Goal: Information Seeking & Learning: Understand process/instructions

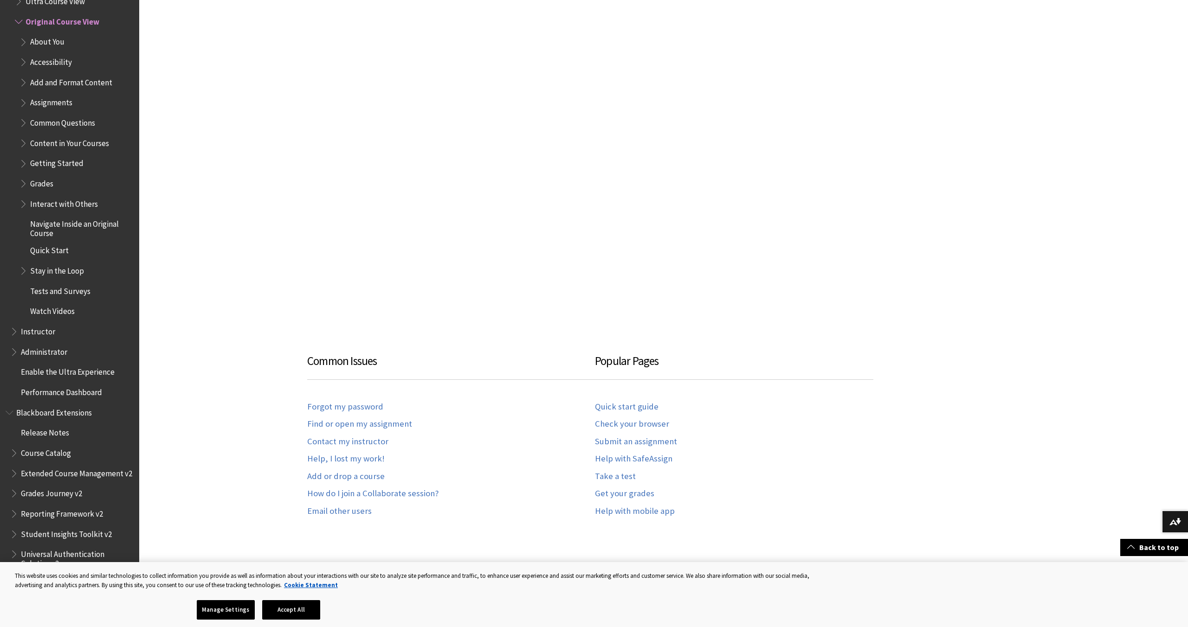
scroll to position [475, 0]
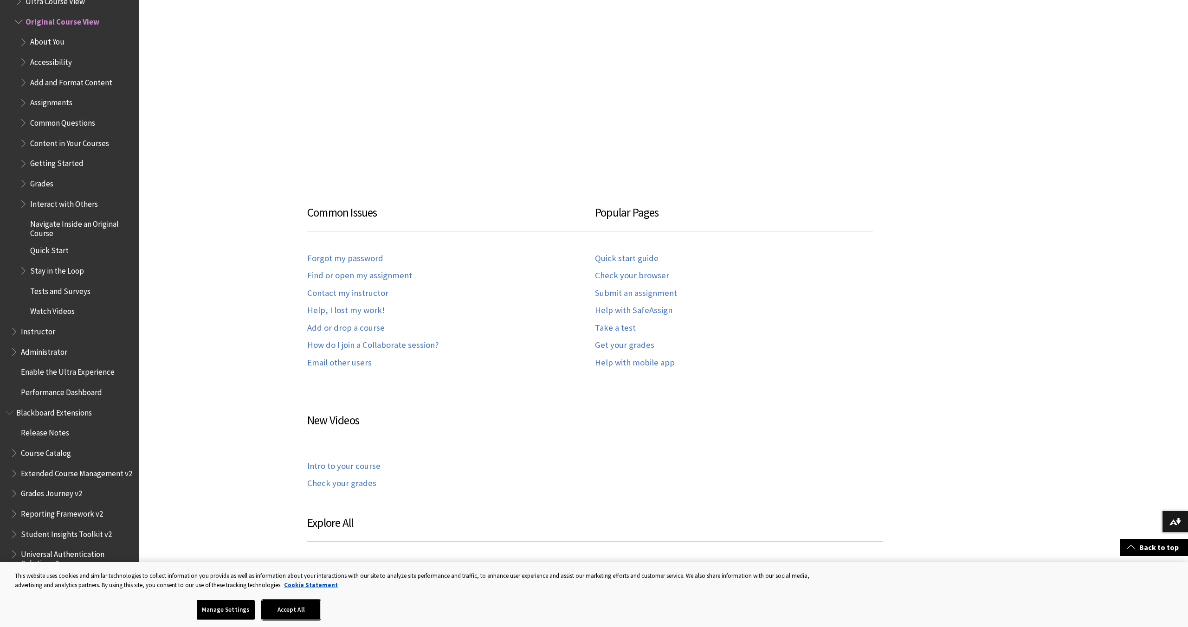
click at [310, 610] on button "Accept All" at bounding box center [291, 609] width 58 height 19
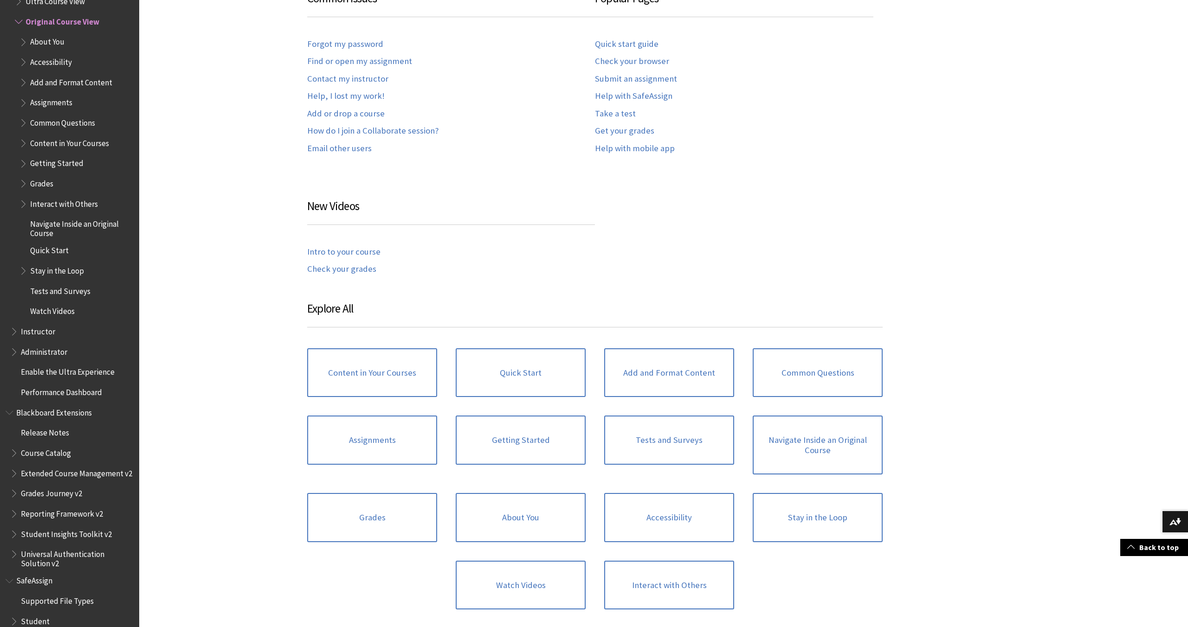
scroll to position [703, 0]
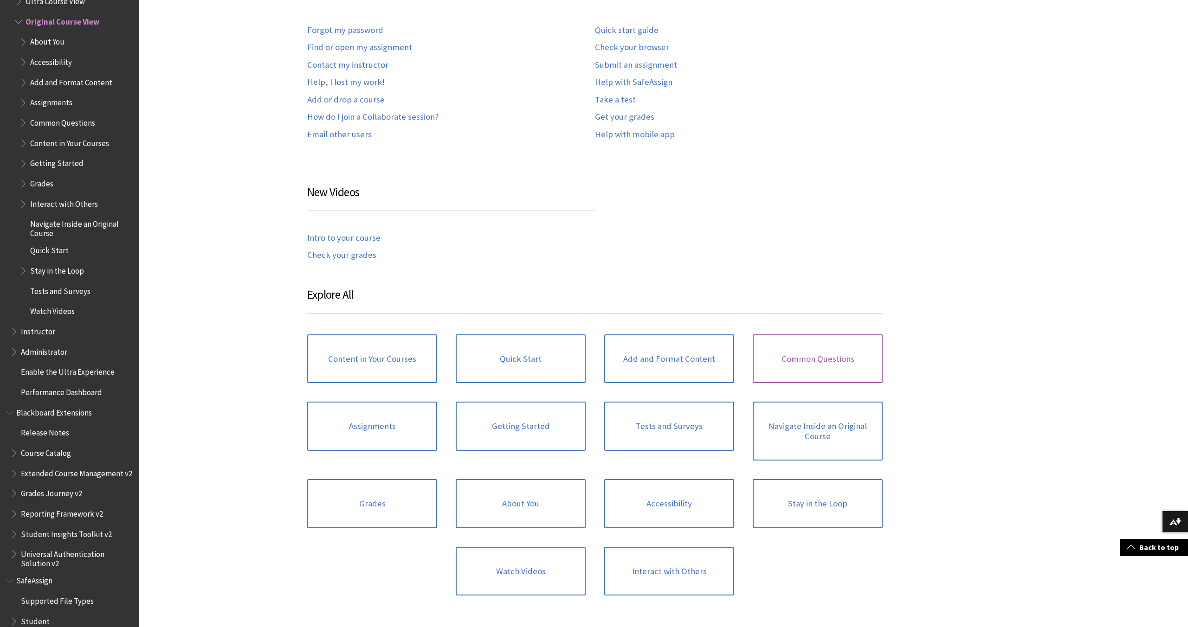
click at [813, 337] on link "Common Questions" at bounding box center [818, 359] width 130 height 49
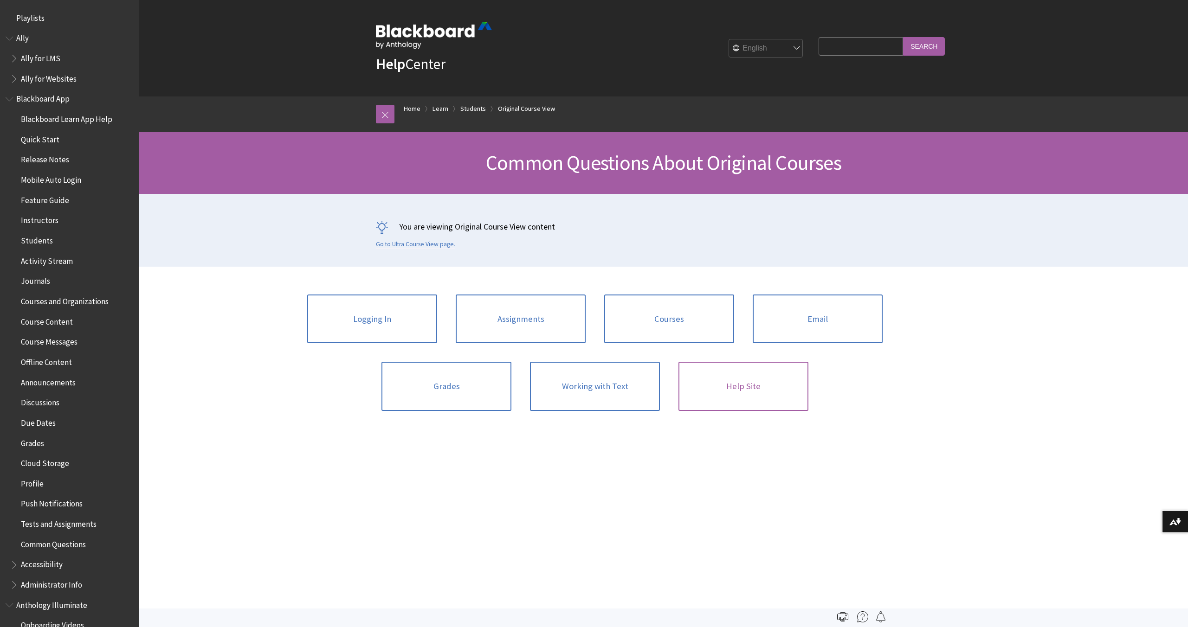
scroll to position [1198, 0]
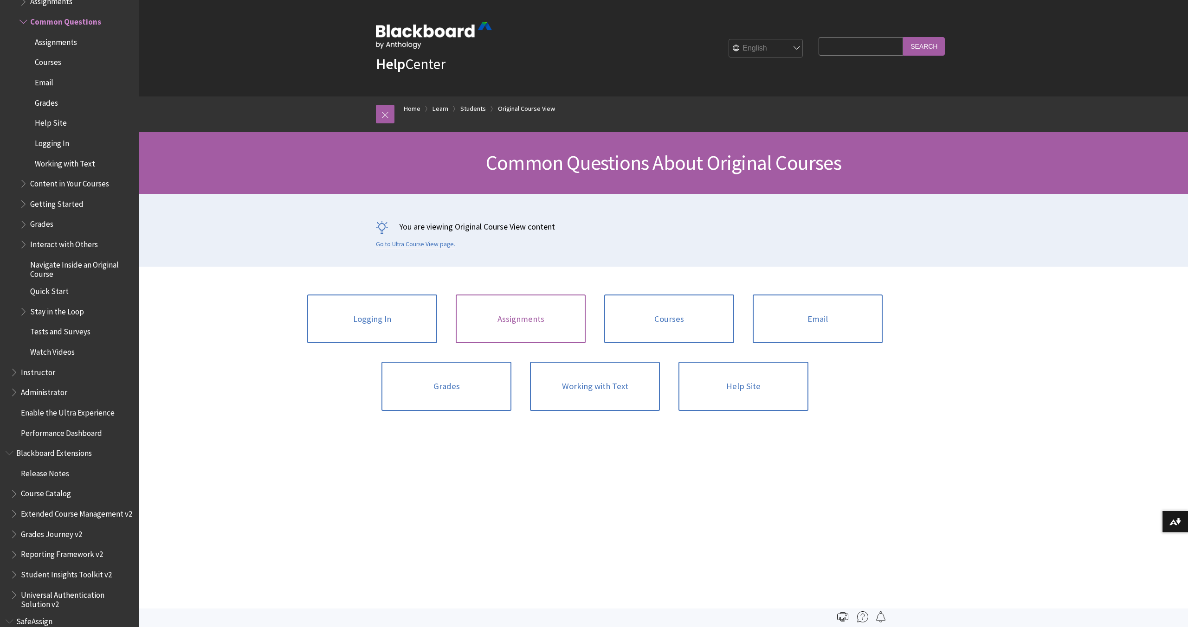
click at [507, 305] on link "Assignments" at bounding box center [521, 319] width 130 height 49
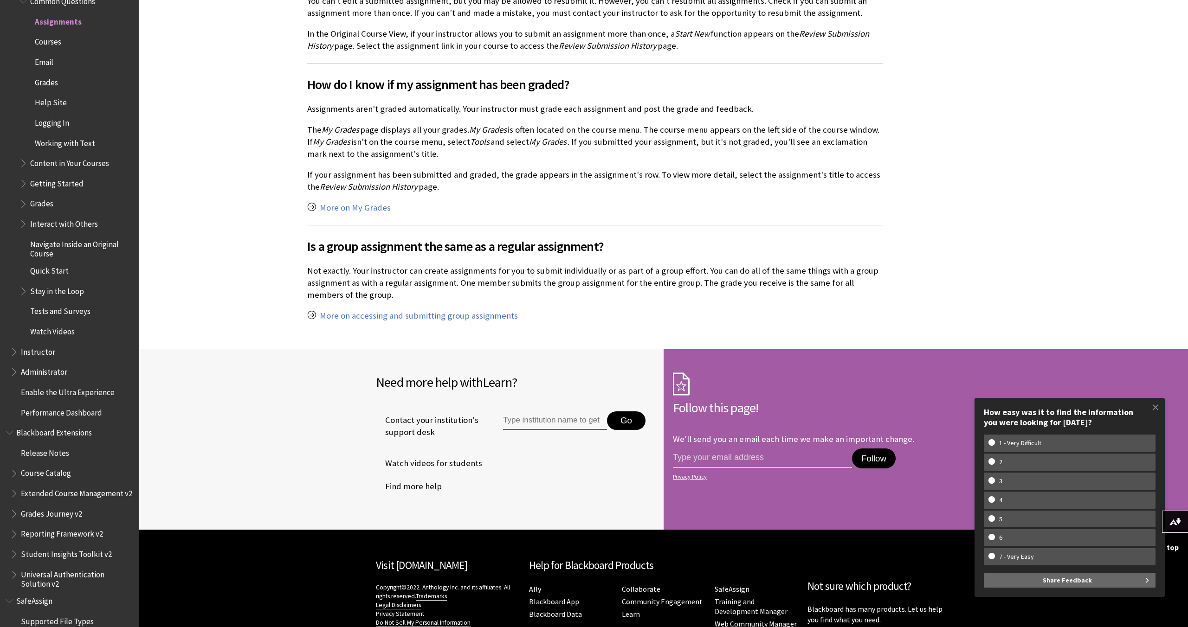
scroll to position [873, 0]
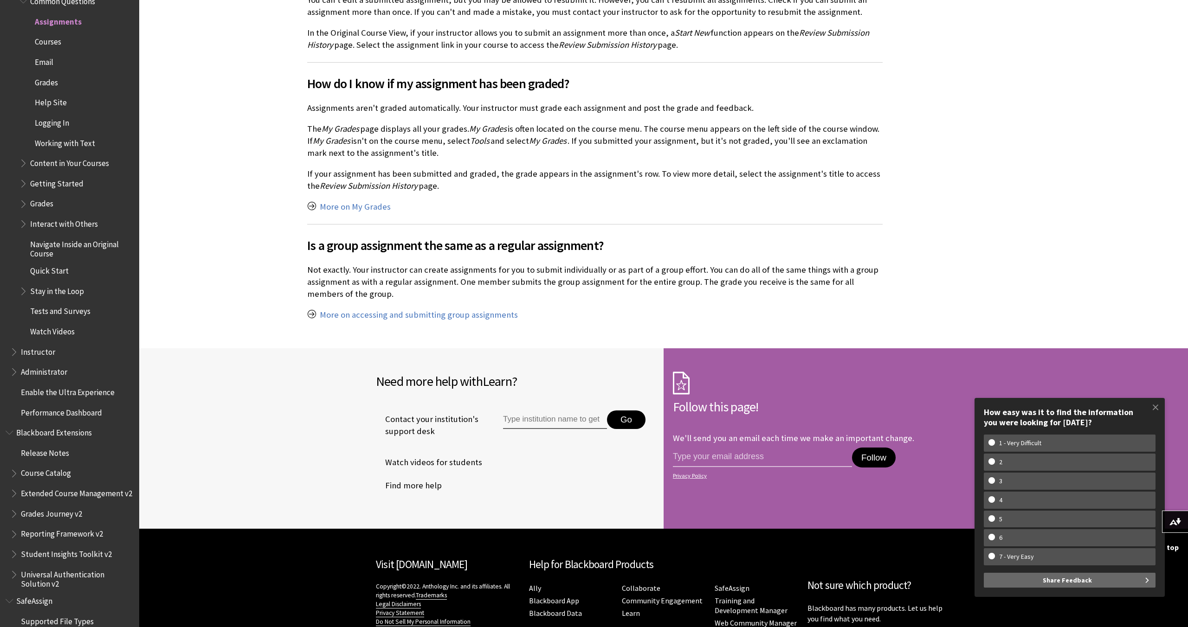
click at [566, 420] on input "Type institution name to get support" at bounding box center [555, 420] width 104 height 19
type input "how to submit an assignment via drop box"
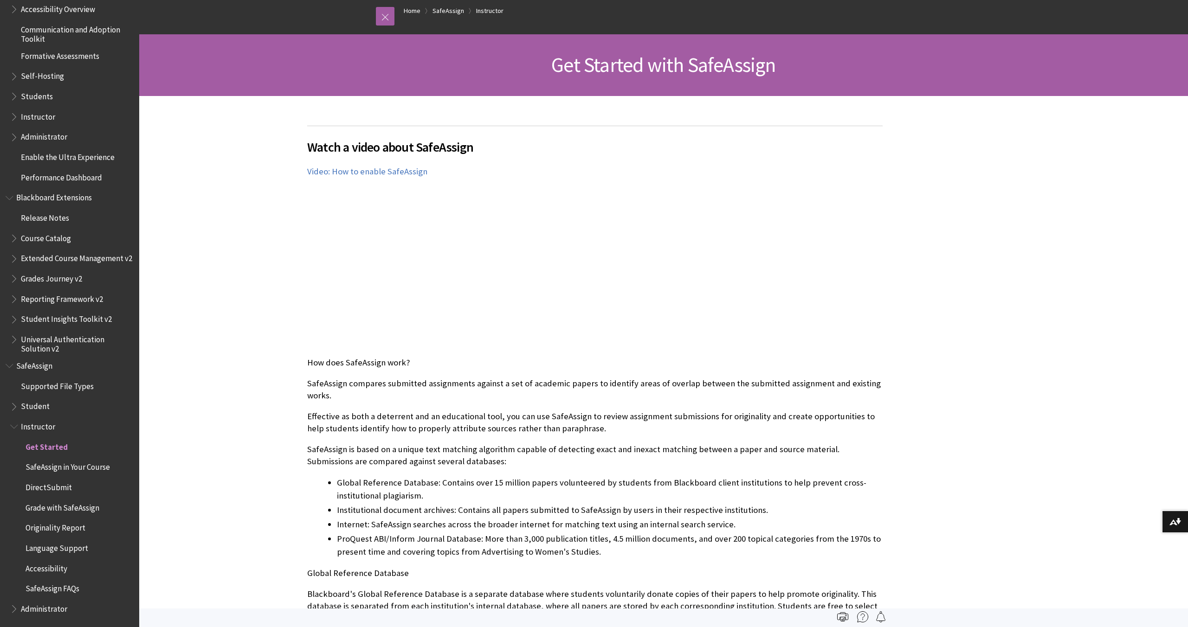
scroll to position [106, 0]
